Goal: Information Seeking & Learning: Learn about a topic

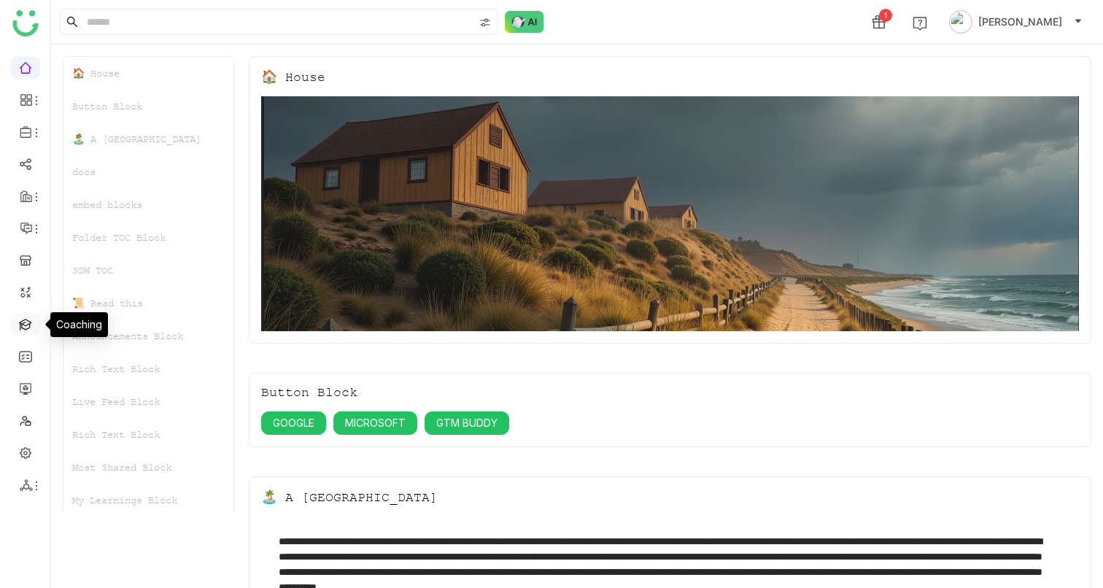
click at [30, 325] on link at bounding box center [25, 323] width 13 height 12
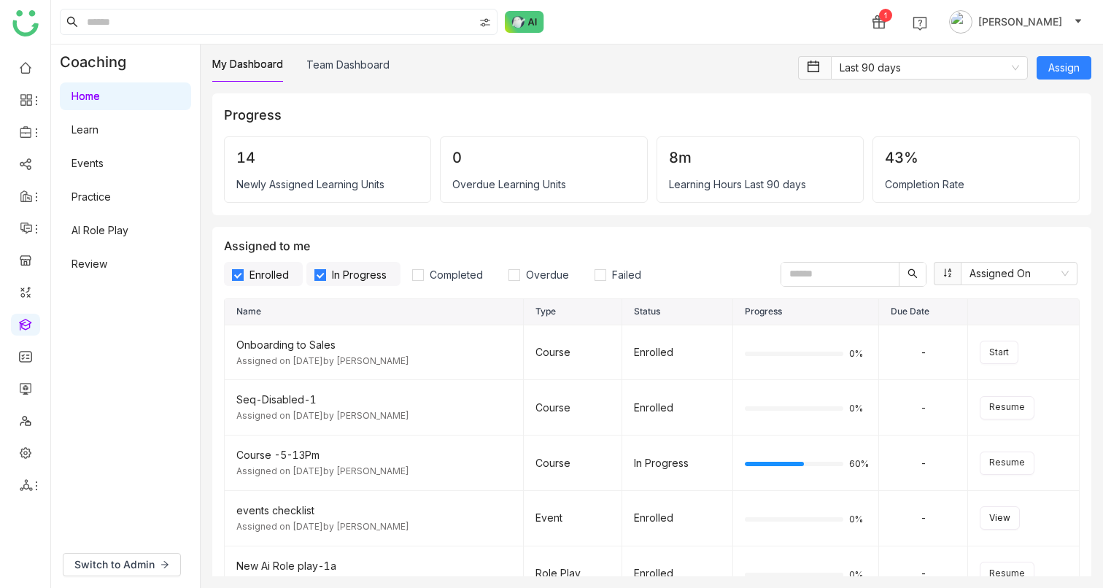
click at [119, 228] on link "AI Role Play" at bounding box center [99, 230] width 57 height 12
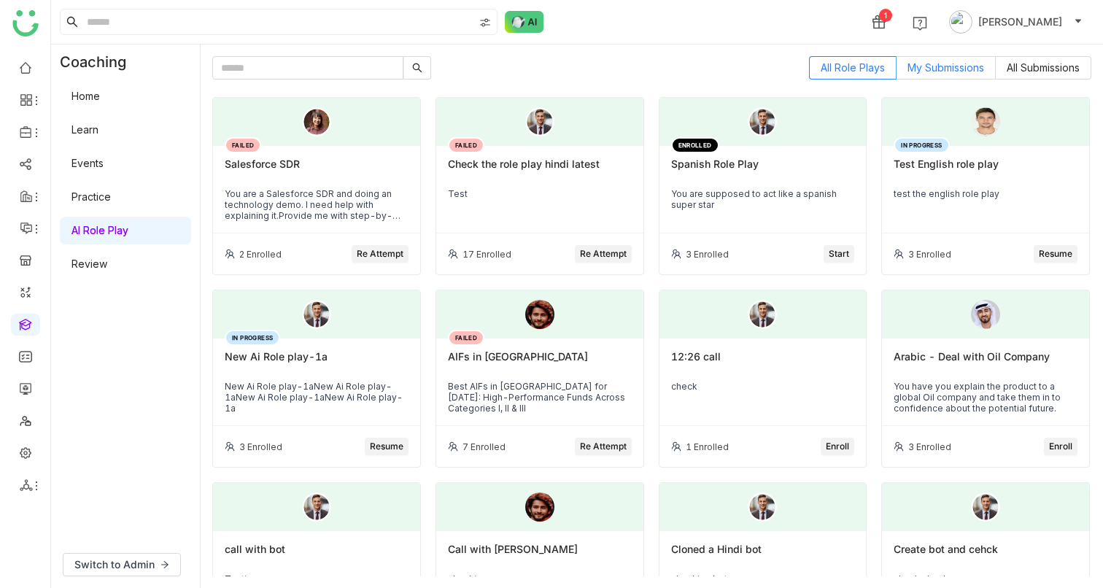
click at [934, 69] on span "My Submissions" at bounding box center [945, 67] width 77 height 12
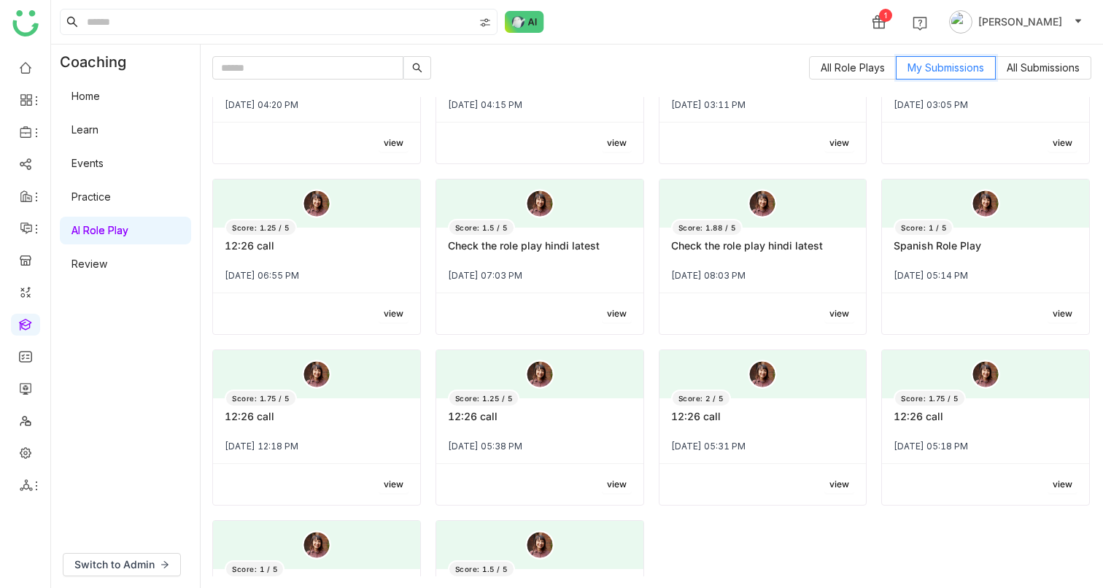
scroll to position [528, 0]
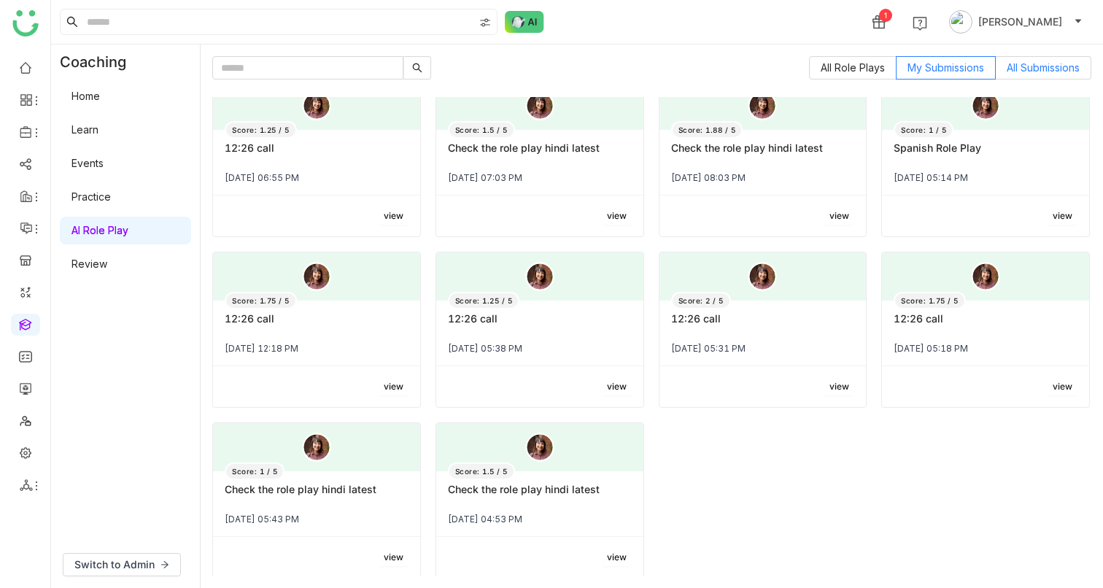
click at [1026, 77] on label "All Submissions" at bounding box center [1044, 67] width 96 height 23
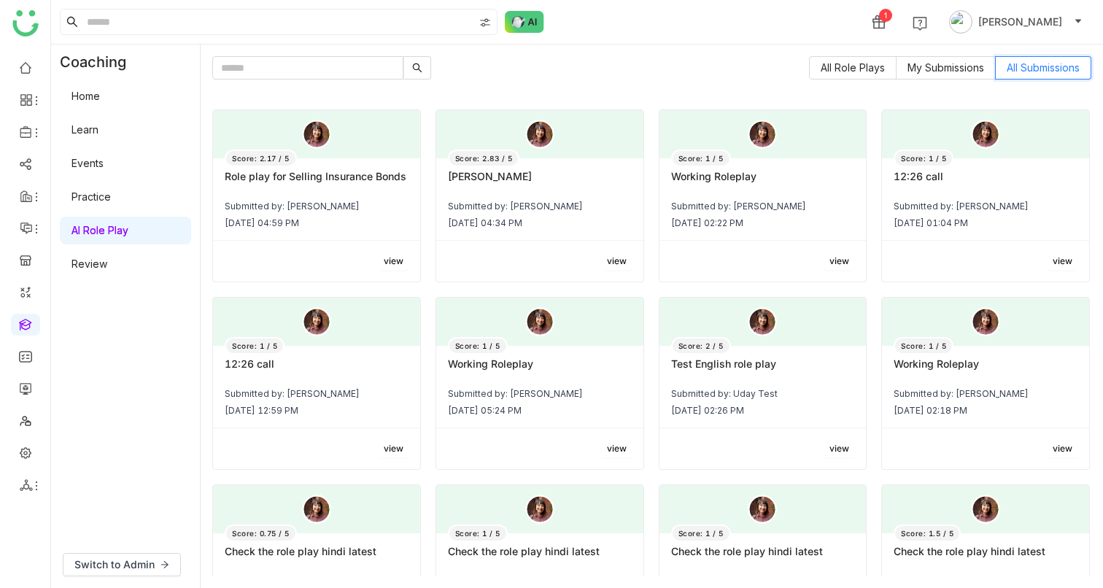
scroll to position [3741, 0]
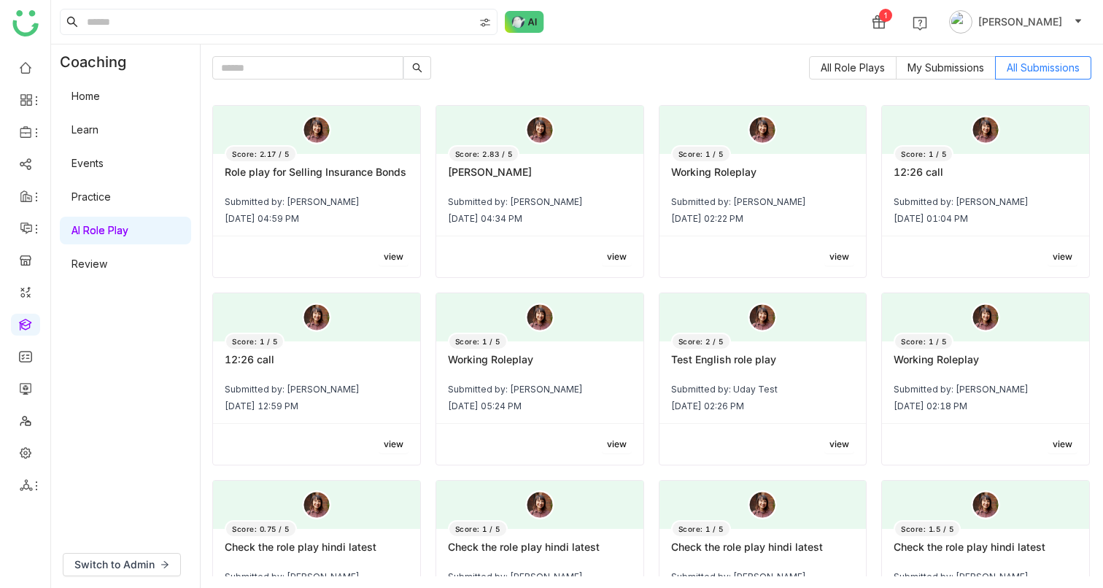
click at [601, 214] on div "Score: 2.83 / 5 Mahesh Babu Submitted by: Vishnu Vardhan Jul 24, 2025 04:34 PM" at bounding box center [539, 195] width 207 height 82
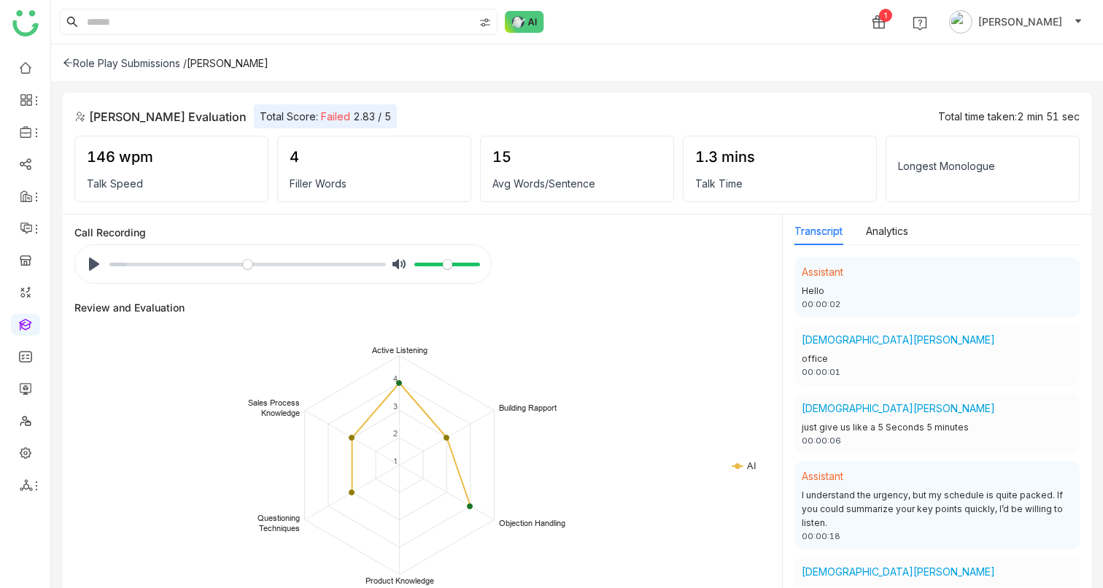
click at [152, 66] on div "Role Play Submissions /" at bounding box center [125, 63] width 124 height 12
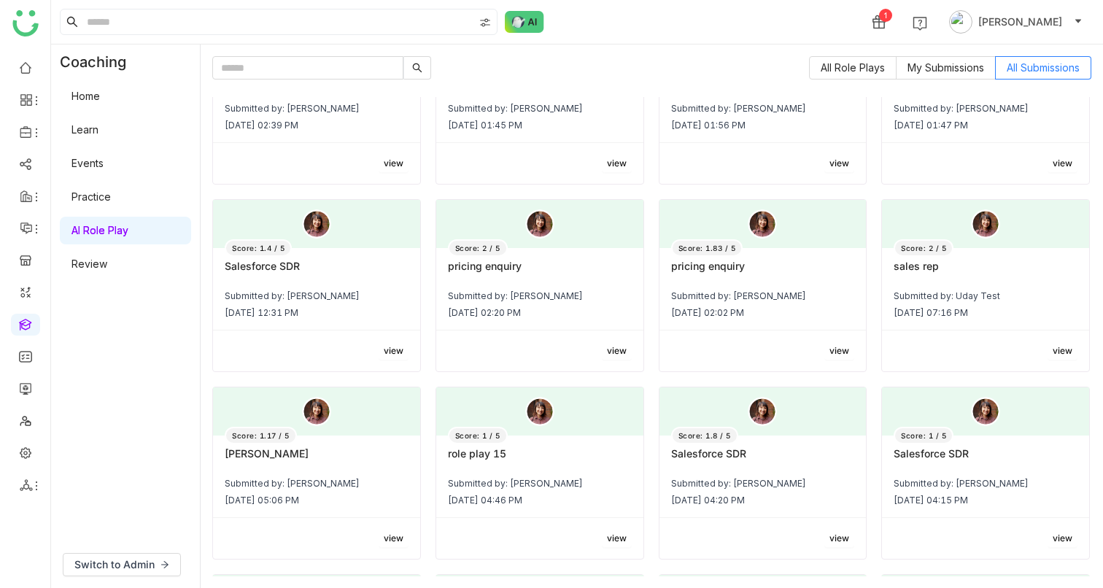
scroll to position [1016, 0]
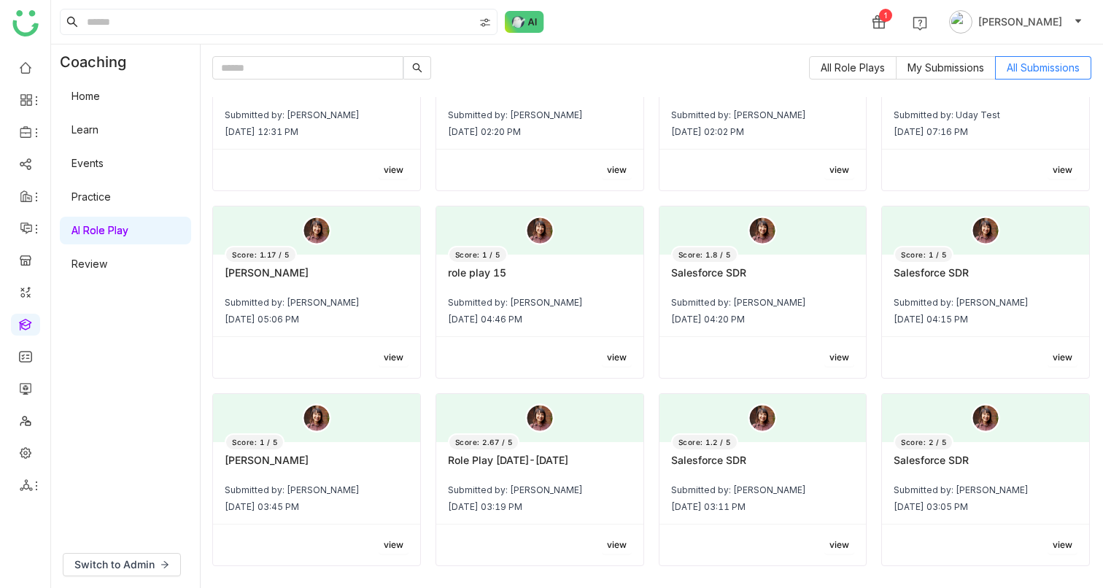
click at [771, 329] on div "Score: 1.8 / 5 Salesforce SDR Submitted by: Vineet Tiwari Aug 20, 2025 04:20 PM" at bounding box center [762, 296] width 207 height 82
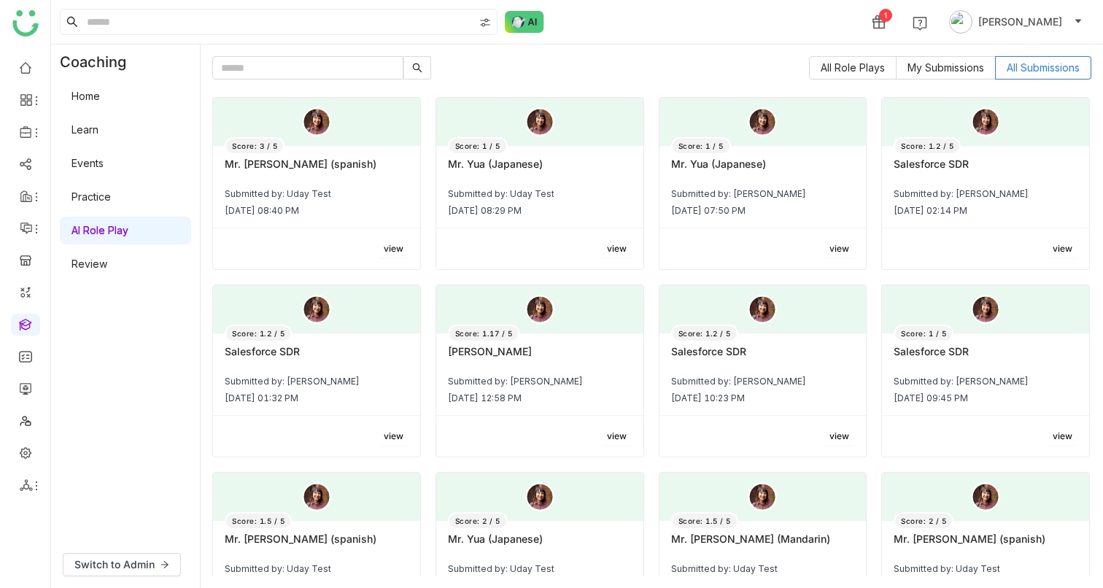
click at [775, 201] on div "Score: 1 / 5 Mr. Yua (Japanese) Submitted by: Uday Bhanu Sep 2, 2025 07:50 PM" at bounding box center [762, 187] width 207 height 82
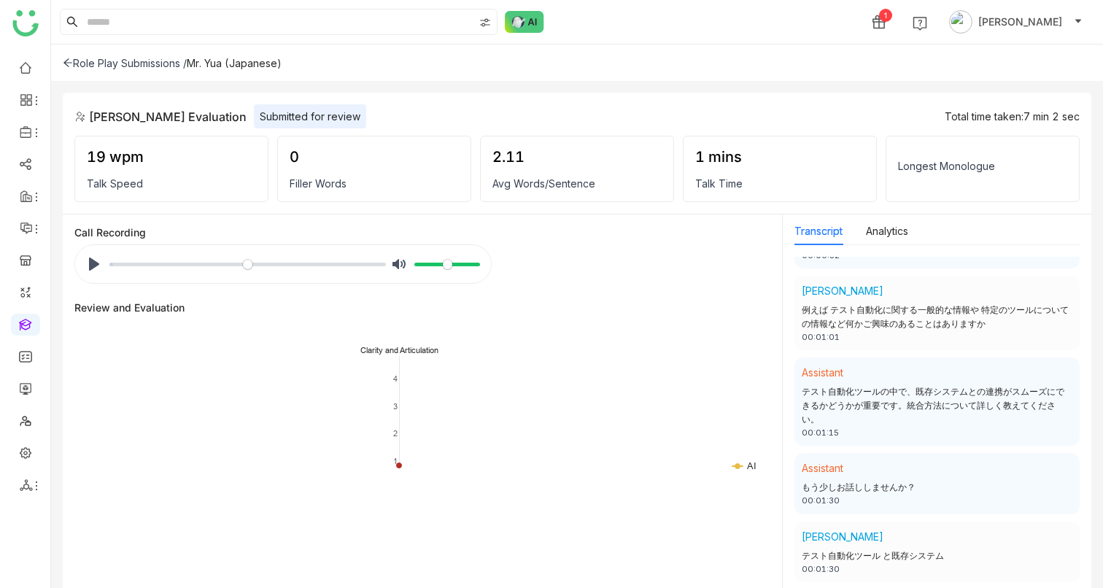
scroll to position [486, 0]
click at [297, 266] on input "Seek" at bounding box center [247, 264] width 276 height 14
click at [94, 265] on button "Pause Play" at bounding box center [93, 263] width 23 height 23
click at [203, 262] on input "Seek" at bounding box center [247, 264] width 276 height 14
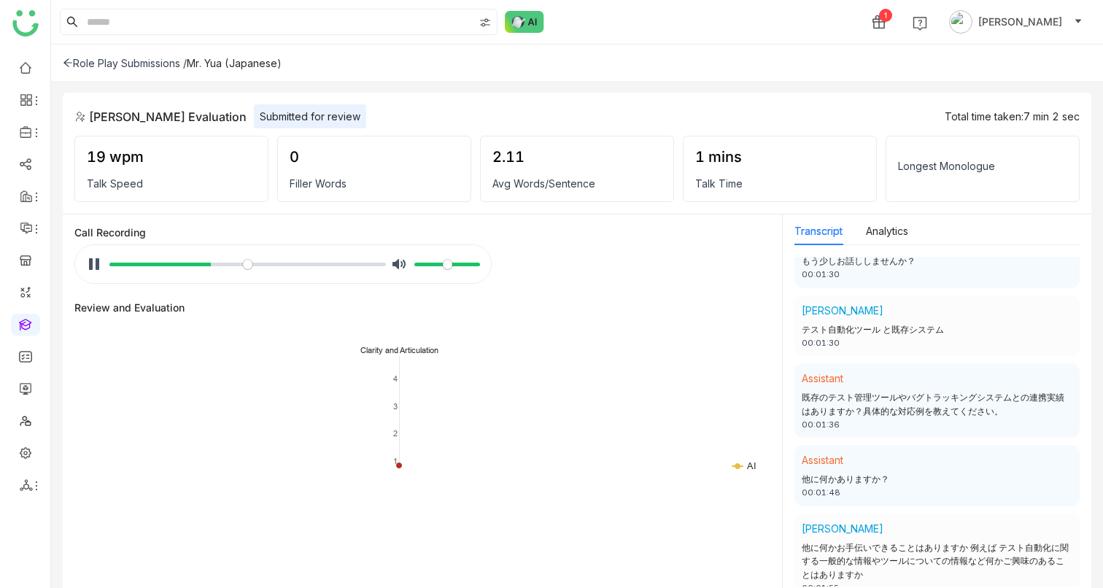
scroll to position [713, 0]
click at [93, 265] on button "Pause Play" at bounding box center [93, 263] width 23 height 23
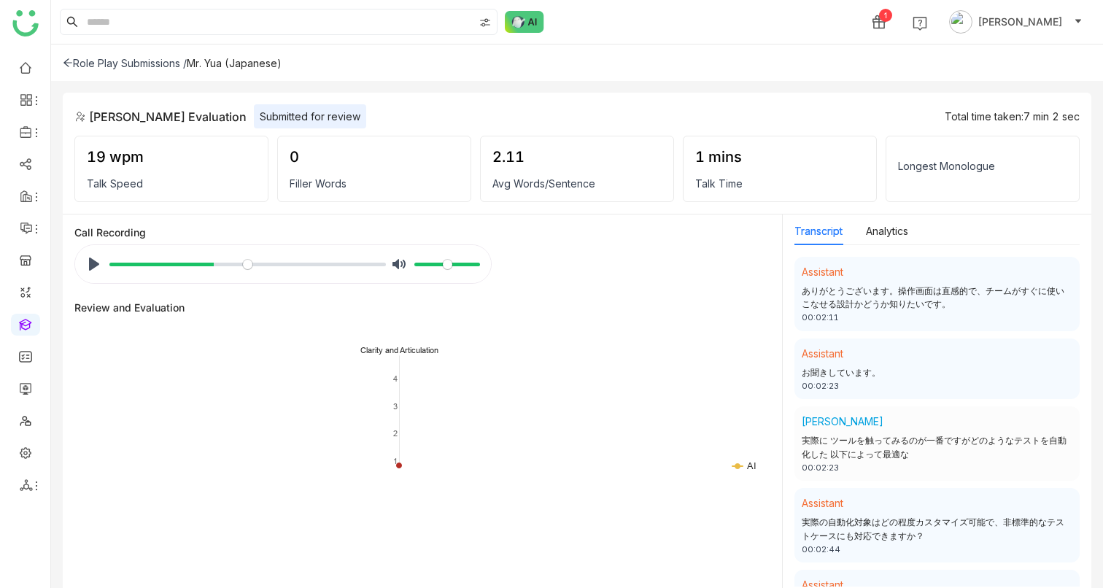
scroll to position [991, 0]
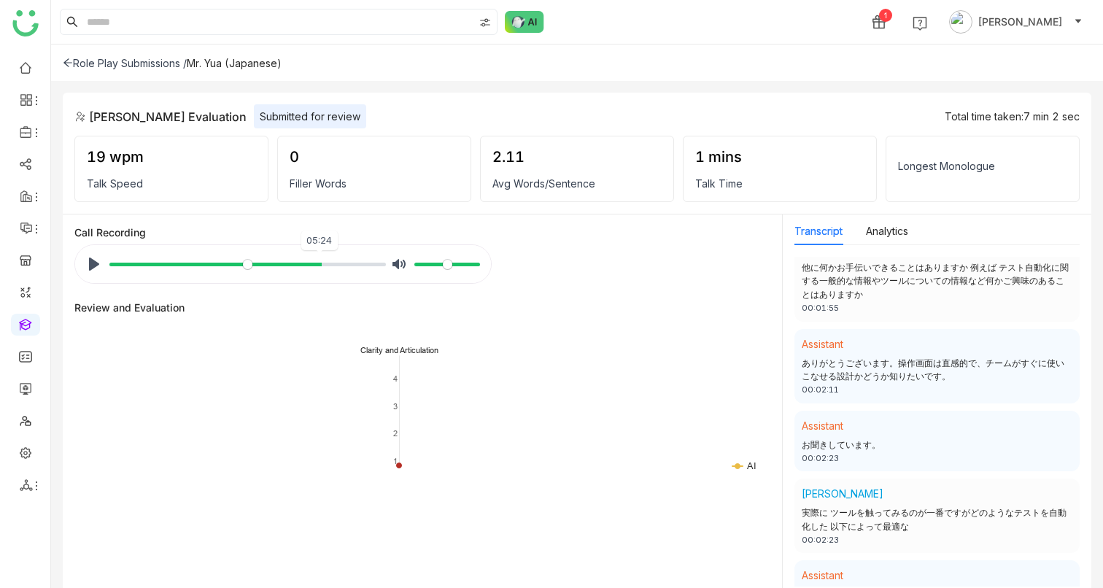
click at [314, 263] on input "Seek" at bounding box center [247, 264] width 276 height 14
click at [88, 265] on button "Pause Play" at bounding box center [93, 263] width 23 height 23
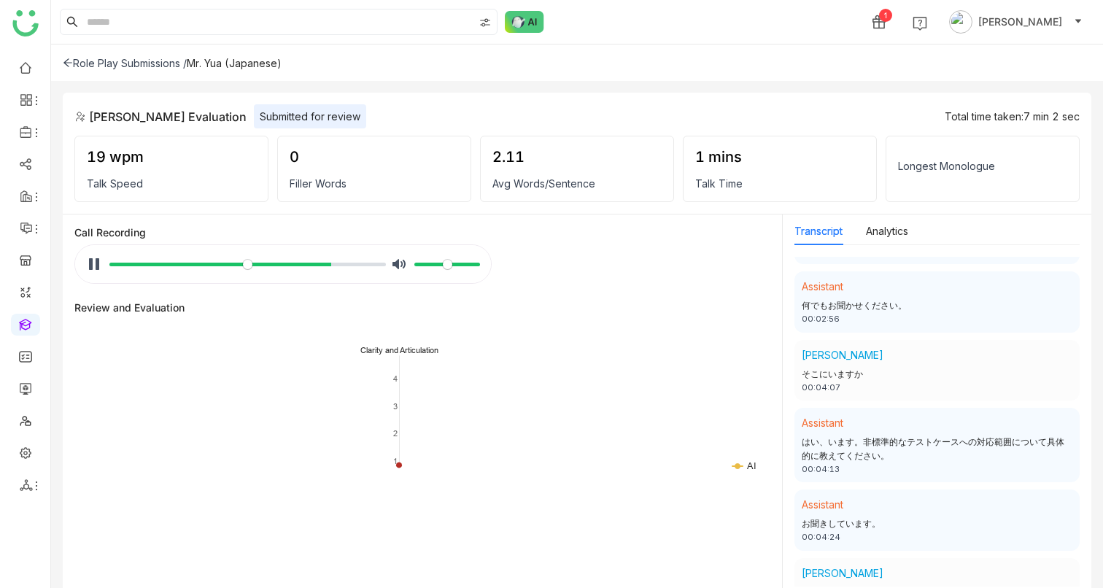
scroll to position [1297, 0]
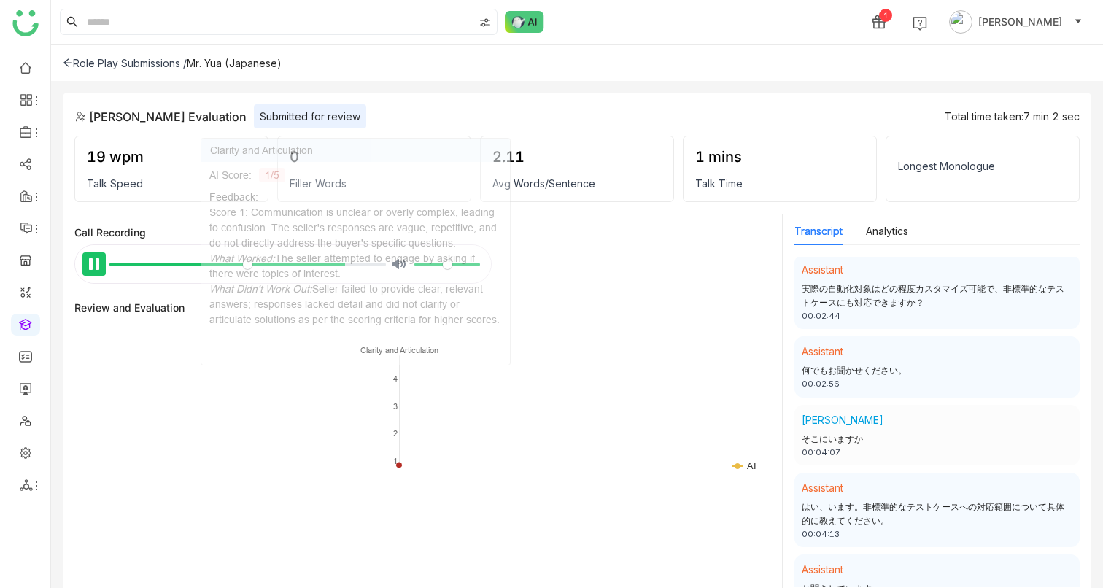
click at [94, 263] on button "Pause Play" at bounding box center [93, 263] width 23 height 23
type input "*****"
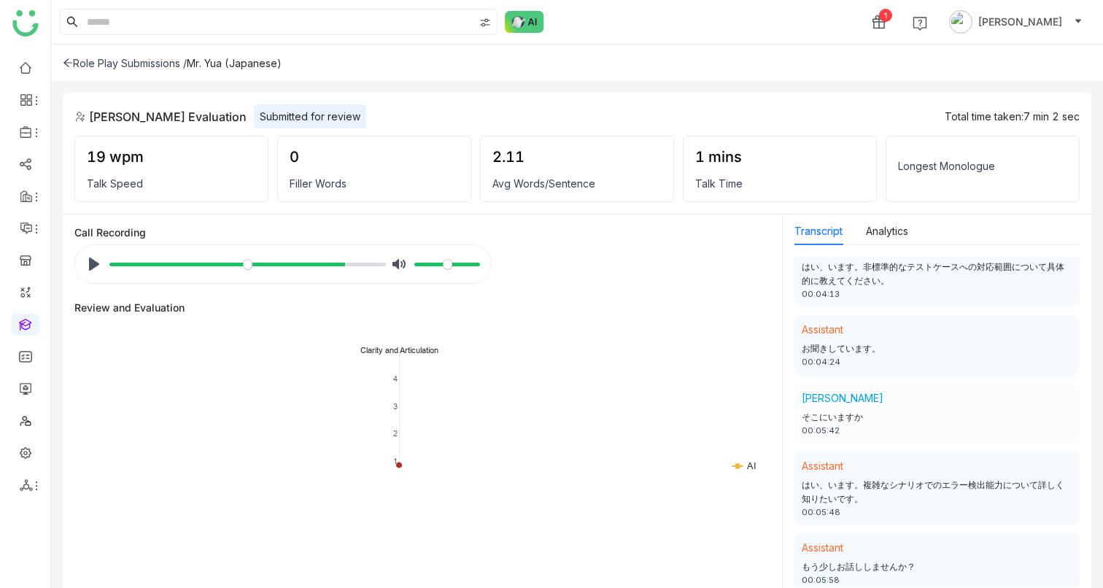
scroll to position [1551, 0]
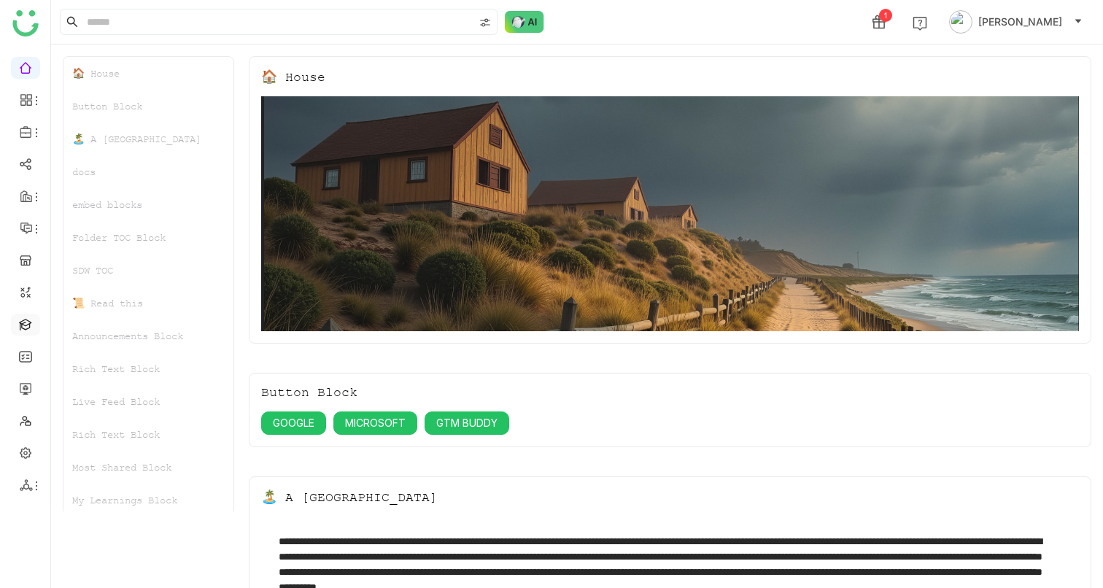
click at [23, 323] on link at bounding box center [25, 323] width 13 height 12
